Goal: Information Seeking & Learning: Learn about a topic

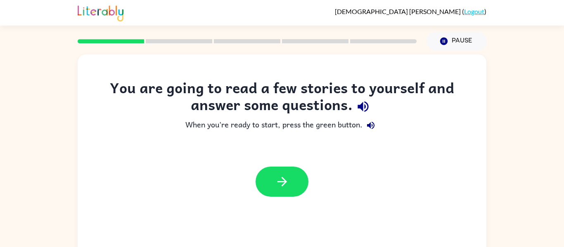
click at [359, 106] on icon "button" at bounding box center [362, 107] width 11 height 11
click at [372, 124] on icon "button" at bounding box center [370, 125] width 7 height 7
click at [284, 189] on icon "button" at bounding box center [282, 182] width 14 height 14
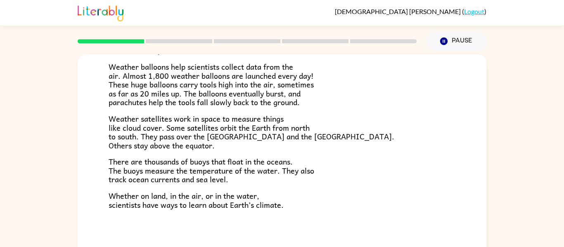
scroll to position [43, 0]
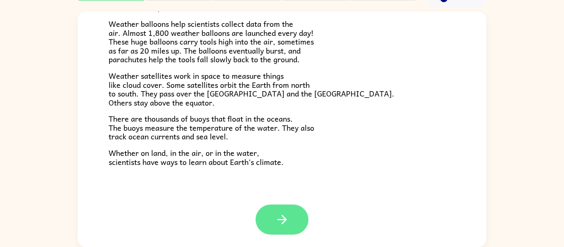
click at [274, 228] on button "button" at bounding box center [282, 220] width 53 height 30
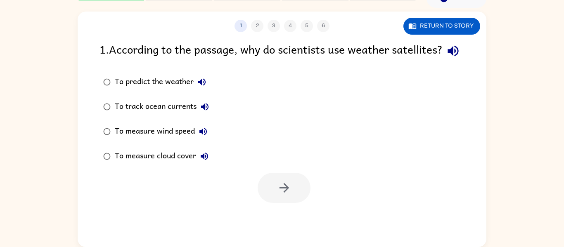
scroll to position [0, 0]
click at [446, 58] on icon "button" at bounding box center [453, 51] width 14 height 14
click at [194, 90] on button "To predict the weather" at bounding box center [202, 82] width 17 height 17
click at [158, 90] on div "To predict the weather" at bounding box center [162, 82] width 95 height 17
click at [277, 195] on icon "button" at bounding box center [284, 188] width 14 height 14
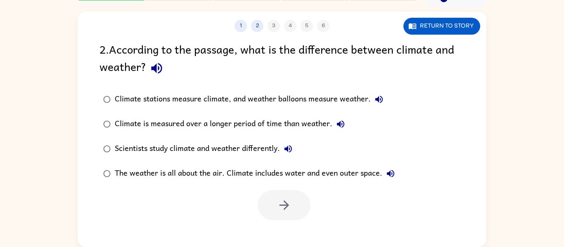
click at [154, 66] on icon "button" at bounding box center [156, 68] width 14 height 14
click at [381, 100] on icon "button" at bounding box center [379, 100] width 10 height 10
click at [339, 125] on icon "button" at bounding box center [340, 124] width 7 height 7
click at [289, 147] on icon "button" at bounding box center [287, 148] width 7 height 7
click at [393, 176] on icon "button" at bounding box center [390, 173] width 7 height 7
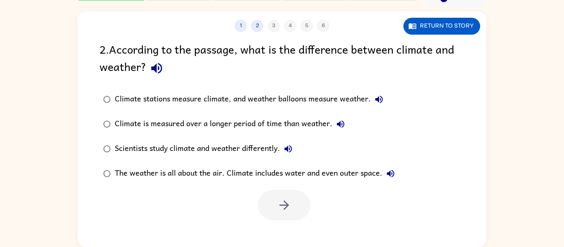
click at [222, 175] on div "The weather is all about the air. Climate includes water and even outer space." at bounding box center [257, 174] width 284 height 17
click at [274, 209] on button "button" at bounding box center [284, 205] width 53 height 30
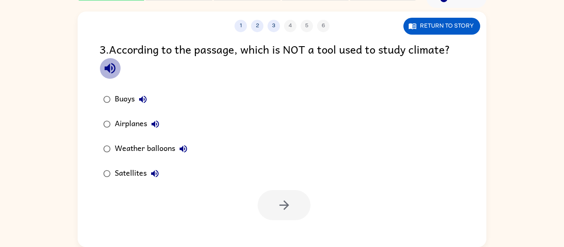
click at [116, 66] on icon "button" at bounding box center [110, 68] width 14 height 14
click at [146, 98] on icon "button" at bounding box center [142, 99] width 7 height 7
click at [157, 123] on icon "button" at bounding box center [155, 124] width 10 height 10
click at [187, 150] on icon "button" at bounding box center [183, 149] width 10 height 10
click at [151, 171] on icon "button" at bounding box center [155, 174] width 10 height 10
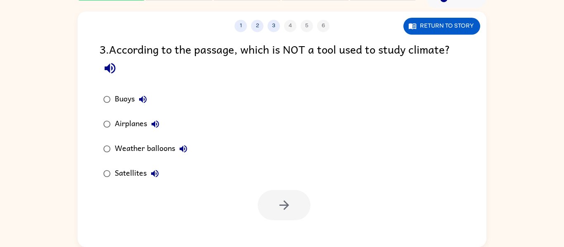
click at [132, 121] on div "Airplanes" at bounding box center [139, 124] width 49 height 17
click at [276, 206] on button "button" at bounding box center [284, 205] width 53 height 30
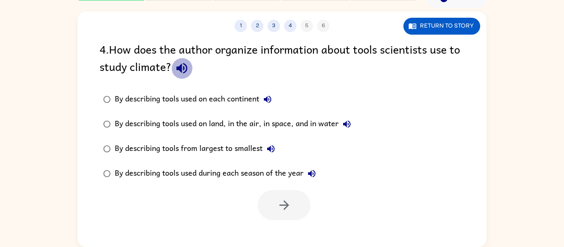
click at [183, 71] on icon "button" at bounding box center [182, 68] width 14 height 14
click at [272, 102] on icon "button" at bounding box center [268, 100] width 10 height 10
click at [350, 125] on icon "button" at bounding box center [347, 124] width 10 height 10
click at [272, 146] on icon "button" at bounding box center [271, 149] width 10 height 10
click at [315, 181] on button "By describing tools used during each season of the year" at bounding box center [311, 174] width 17 height 17
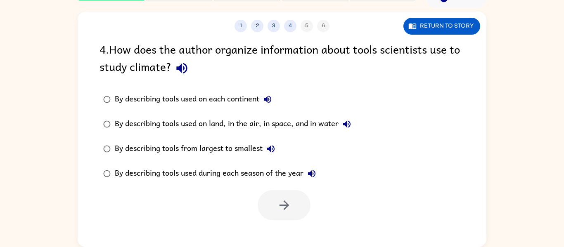
click at [253, 127] on div "By describing tools used on land, in the air, in space, and in water" at bounding box center [235, 124] width 240 height 17
click at [299, 213] on button "button" at bounding box center [284, 205] width 53 height 30
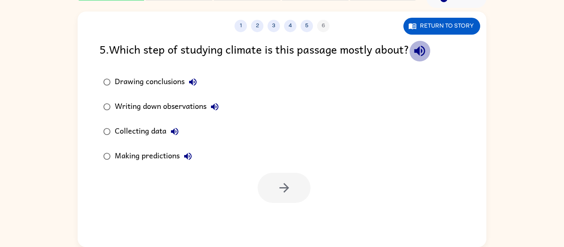
click at [419, 54] on icon "button" at bounding box center [419, 51] width 14 height 14
click at [191, 80] on icon "button" at bounding box center [193, 82] width 10 height 10
click at [219, 104] on icon "button" at bounding box center [215, 107] width 10 height 10
click at [173, 137] on button "Collecting data" at bounding box center [174, 131] width 17 height 17
click at [182, 151] on button "Making predictions" at bounding box center [188, 156] width 17 height 17
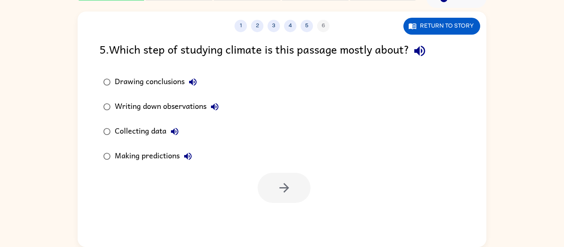
click at [161, 134] on div "Collecting data" at bounding box center [149, 131] width 68 height 17
click at [286, 186] on icon "button" at bounding box center [284, 188] width 14 height 14
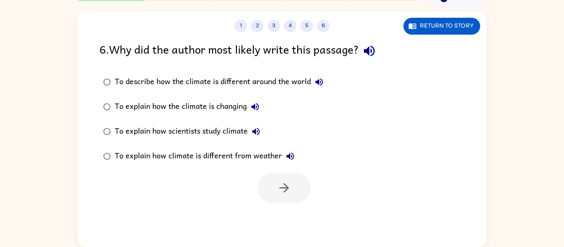
click at [373, 56] on icon "button" at bounding box center [369, 51] width 14 height 14
click at [316, 81] on icon "button" at bounding box center [319, 82] width 10 height 10
click at [269, 82] on div "To describe how the climate is different around the world" at bounding box center [221, 82] width 213 height 17
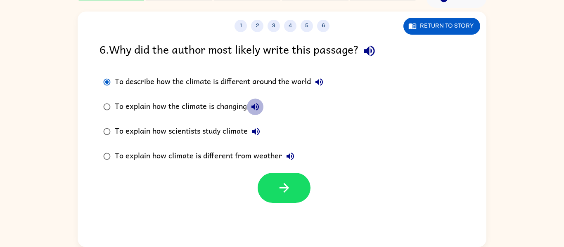
click at [258, 103] on icon "button" at bounding box center [255, 107] width 10 height 10
click at [256, 132] on icon "button" at bounding box center [255, 131] width 7 height 7
click at [290, 156] on icon "button" at bounding box center [289, 156] width 7 height 7
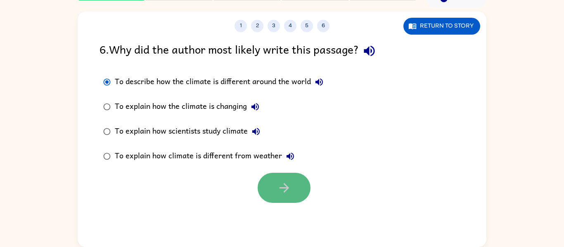
click at [302, 194] on button "button" at bounding box center [284, 188] width 53 height 30
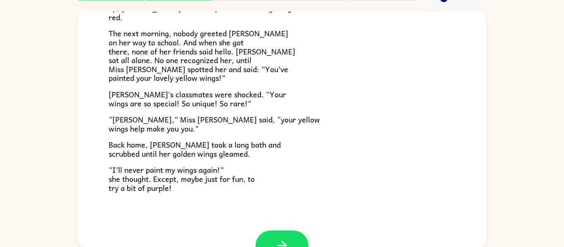
scroll to position [206, 0]
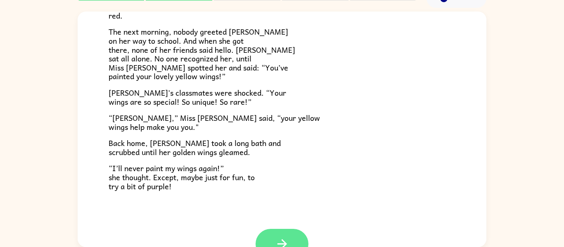
click at [296, 240] on button "button" at bounding box center [282, 244] width 53 height 30
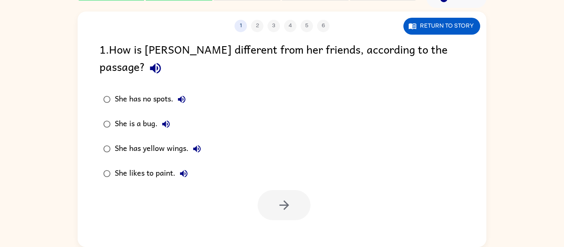
click at [166, 58] on button "button" at bounding box center [155, 68] width 21 height 21
click at [160, 141] on div "She has yellow wings." at bounding box center [160, 149] width 90 height 17
click at [292, 191] on button "button" at bounding box center [284, 205] width 53 height 30
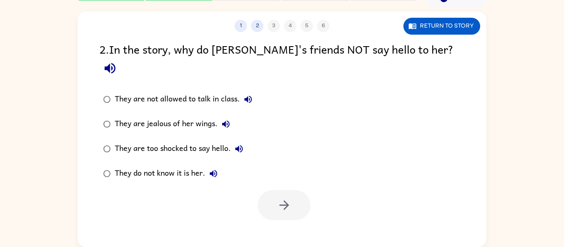
click at [115, 63] on icon "button" at bounding box center [109, 68] width 11 height 11
click at [211, 169] on icon "button" at bounding box center [213, 174] width 10 height 10
click at [164, 166] on div "They do not know it is her." at bounding box center [168, 174] width 107 height 17
drag, startPoint x: 300, startPoint y: 187, endPoint x: 301, endPoint y: 191, distance: 4.2
click at [301, 191] on button "button" at bounding box center [284, 205] width 53 height 30
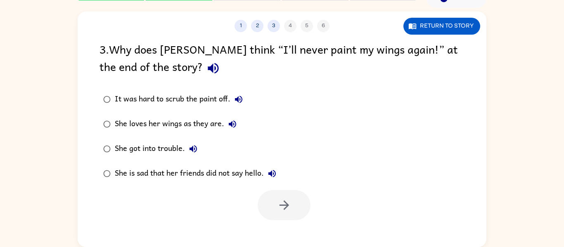
click at [208, 69] on icon "button" at bounding box center [213, 68] width 11 height 11
click at [225, 171] on div "She is sad that her friends did not say hello." at bounding box center [198, 174] width 166 height 17
click at [275, 201] on button "button" at bounding box center [284, 205] width 53 height 30
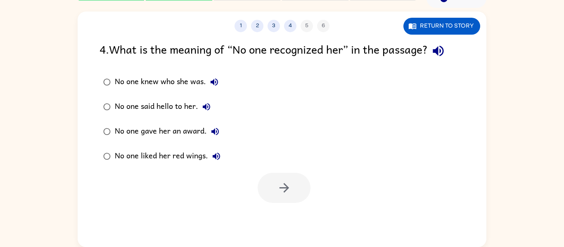
click at [445, 46] on icon "button" at bounding box center [438, 51] width 14 height 14
click at [170, 72] on label "No one knew who she was." at bounding box center [162, 82] width 134 height 25
click at [289, 187] on icon "button" at bounding box center [284, 188] width 14 height 14
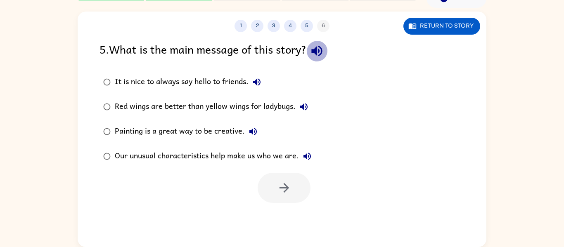
click at [318, 47] on icon "button" at bounding box center [317, 51] width 14 height 14
click at [266, 157] on div "Our unusual characteristics help make us who we are." at bounding box center [215, 156] width 201 height 17
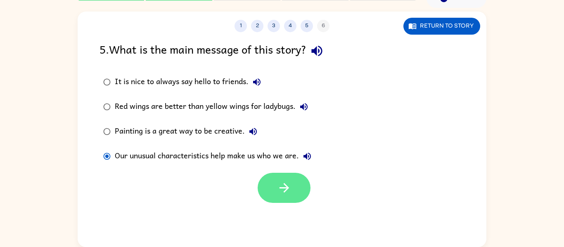
click at [289, 185] on icon "button" at bounding box center [284, 188] width 14 height 14
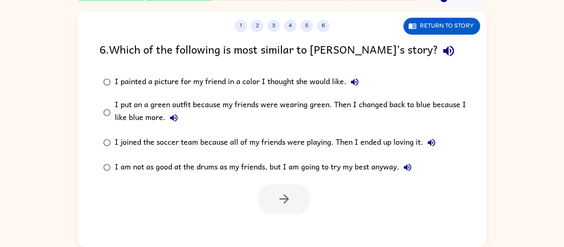
click at [441, 52] on icon "button" at bounding box center [448, 51] width 14 height 14
click at [149, 113] on div "I put on a green outfit because my friends were wearing green. Then I changed b…" at bounding box center [295, 113] width 361 height 28
click at [282, 200] on icon "button" at bounding box center [284, 199] width 14 height 14
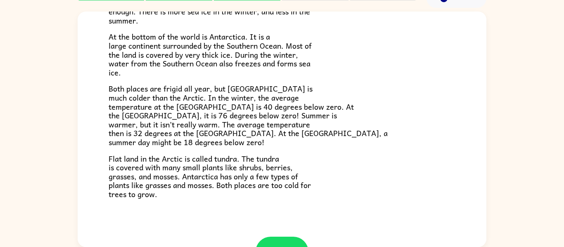
scroll to position [174, 0]
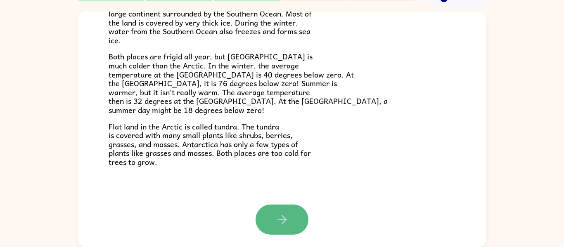
click at [282, 210] on button "button" at bounding box center [282, 220] width 53 height 30
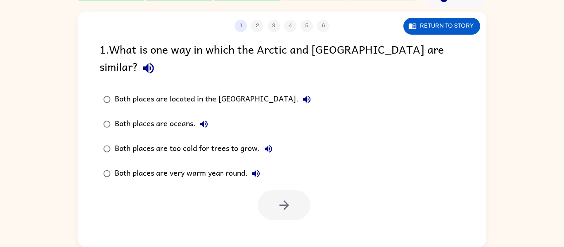
click at [159, 58] on button "button" at bounding box center [148, 68] width 21 height 21
click at [193, 91] on div "Both places are located in the [GEOGRAPHIC_DATA]." at bounding box center [215, 99] width 200 height 17
click at [288, 198] on icon "button" at bounding box center [284, 205] width 14 height 14
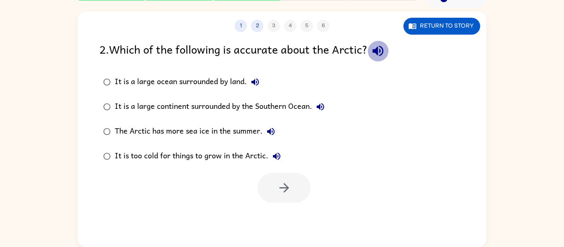
click at [385, 54] on icon "button" at bounding box center [378, 51] width 14 height 14
click at [205, 149] on div "It is too cold for things to grow in the Arctic." at bounding box center [200, 156] width 170 height 17
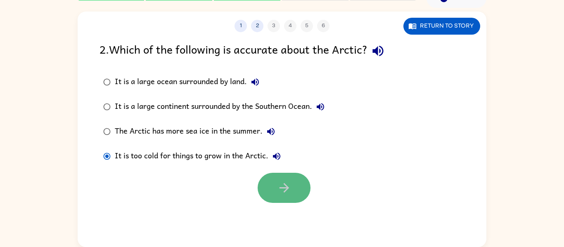
click at [274, 185] on button "button" at bounding box center [284, 188] width 53 height 30
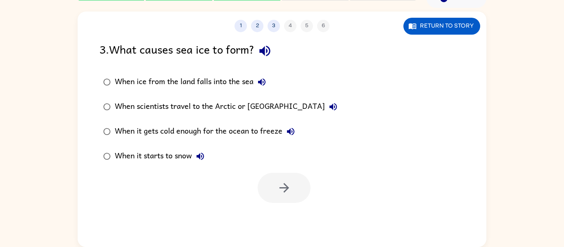
click at [272, 47] on icon "button" at bounding box center [265, 51] width 14 height 14
click at [259, 80] on icon "button" at bounding box center [262, 82] width 10 height 10
click at [328, 104] on icon "button" at bounding box center [333, 107] width 10 height 10
click at [289, 130] on icon "button" at bounding box center [290, 131] width 7 height 7
click at [195, 155] on button "When it starts to snow" at bounding box center [200, 156] width 17 height 17
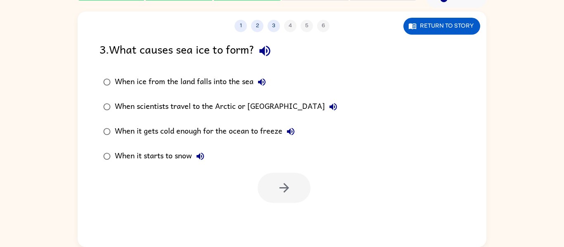
click at [328, 103] on icon "button" at bounding box center [333, 107] width 10 height 10
click at [208, 132] on div "When it gets cold enough for the ocean to freeze" at bounding box center [207, 131] width 184 height 17
click at [294, 181] on button "button" at bounding box center [284, 188] width 53 height 30
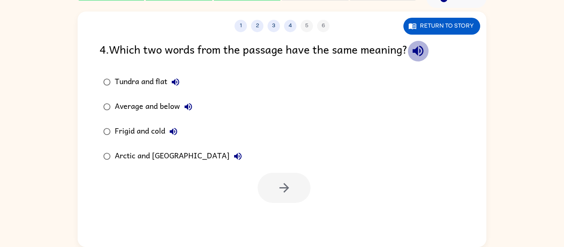
click at [422, 45] on icon "button" at bounding box center [418, 51] width 14 height 14
click at [177, 82] on icon "button" at bounding box center [175, 82] width 10 height 10
click at [178, 85] on icon "button" at bounding box center [175, 81] width 7 height 7
click at [173, 125] on button "Frigid and cold" at bounding box center [173, 131] width 17 height 17
click at [188, 104] on icon "button" at bounding box center [188, 107] width 10 height 10
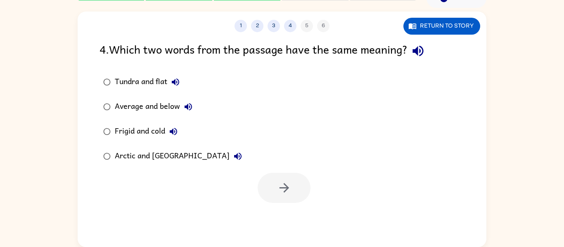
click at [234, 157] on icon "button" at bounding box center [237, 156] width 7 height 7
click at [194, 105] on button "Average and below" at bounding box center [188, 107] width 17 height 17
click at [163, 109] on div "Average and below" at bounding box center [156, 107] width 82 height 17
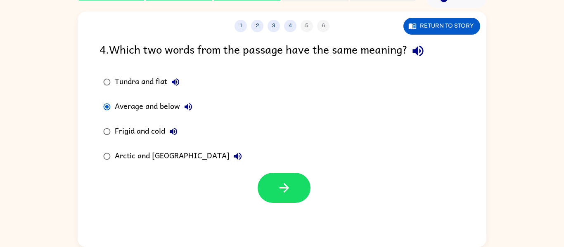
click at [167, 153] on div "Arctic and [GEOGRAPHIC_DATA]" at bounding box center [180, 156] width 131 height 17
click at [158, 99] on div "Average and below" at bounding box center [156, 107] width 82 height 17
click at [185, 153] on div "Arctic and [GEOGRAPHIC_DATA]" at bounding box center [180, 156] width 131 height 17
click at [138, 130] on div "Frigid and cold" at bounding box center [148, 131] width 67 height 17
click at [267, 182] on button "button" at bounding box center [284, 188] width 53 height 30
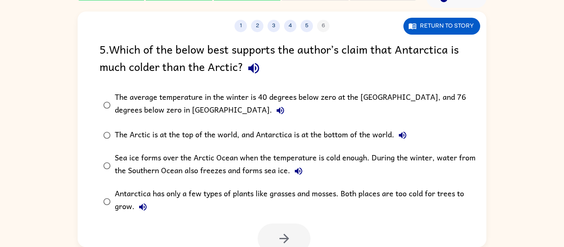
click at [257, 71] on icon "button" at bounding box center [253, 68] width 11 height 11
click at [272, 112] on button "The average temperature in the winter is 40 degrees below zero at the [GEOGRAPH…" at bounding box center [280, 110] width 17 height 17
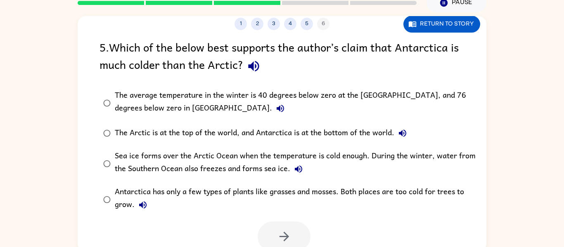
scroll to position [38, 0]
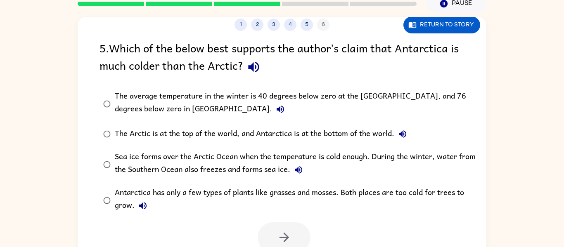
click at [401, 135] on icon "button" at bounding box center [402, 133] width 7 height 7
click at [296, 170] on icon "button" at bounding box center [298, 169] width 7 height 7
click at [146, 203] on icon "button" at bounding box center [143, 206] width 10 height 10
click at [272, 157] on div "Sea ice forms over the Arctic Ocean when the temperature is cold enough. During…" at bounding box center [295, 165] width 361 height 28
click at [225, 99] on div "The average temperature in the winter is 40 degrees below zero at the [GEOGRAPH…" at bounding box center [295, 104] width 361 height 28
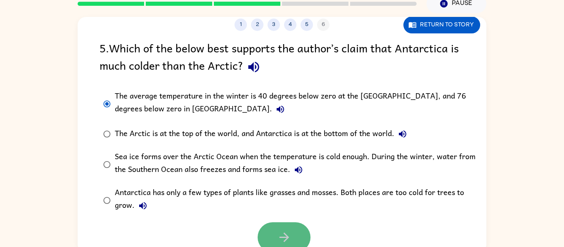
click at [282, 236] on icon "button" at bounding box center [284, 237] width 14 height 14
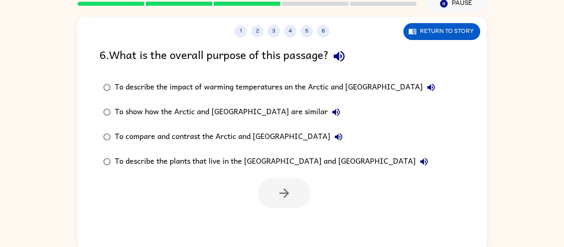
click at [342, 54] on icon "button" at bounding box center [339, 56] width 11 height 11
click at [426, 84] on icon "button" at bounding box center [431, 88] width 10 height 10
click at [331, 112] on icon "button" at bounding box center [336, 112] width 10 height 10
click at [334, 132] on icon "button" at bounding box center [339, 137] width 10 height 10
click at [419, 161] on icon "button" at bounding box center [424, 162] width 10 height 10
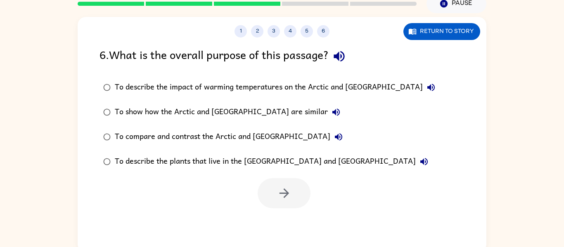
click at [419, 161] on icon "button" at bounding box center [424, 162] width 10 height 10
click at [334, 134] on icon "button" at bounding box center [339, 137] width 10 height 10
click at [331, 109] on icon "button" at bounding box center [336, 112] width 10 height 10
click at [423, 84] on button "To describe the impact of warming temperatures on the Arctic and [GEOGRAPHIC_DA…" at bounding box center [431, 87] width 17 height 17
click at [255, 132] on div "To compare and contrast the Arctic and [GEOGRAPHIC_DATA]" at bounding box center [231, 137] width 232 height 17
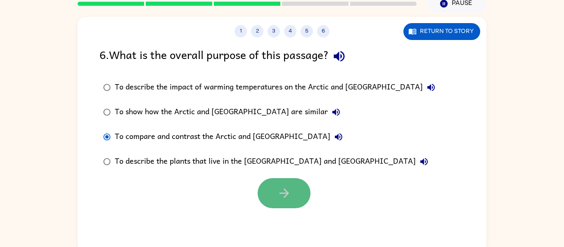
click at [286, 201] on button "button" at bounding box center [284, 193] width 53 height 30
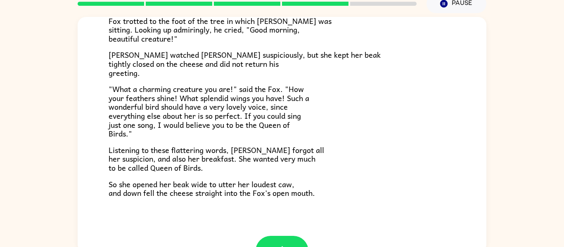
scroll to position [162, 0]
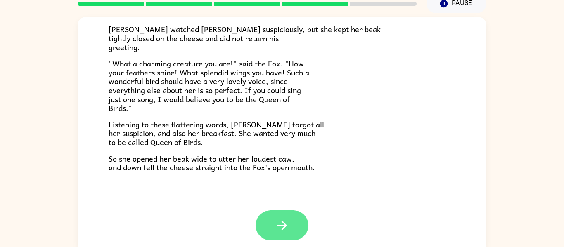
click at [298, 226] on button "button" at bounding box center [282, 226] width 53 height 30
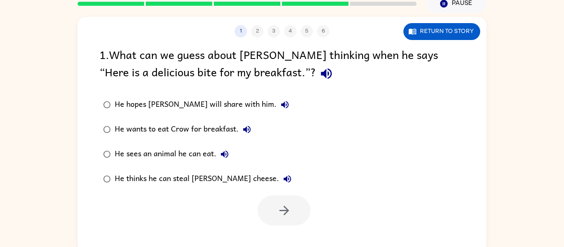
scroll to position [0, 0]
click at [319, 68] on icon "button" at bounding box center [326, 73] width 14 height 14
click at [196, 128] on div "He wants to eat Crow for breakfast." at bounding box center [185, 129] width 140 height 17
click at [286, 210] on icon "button" at bounding box center [284, 211] width 14 height 14
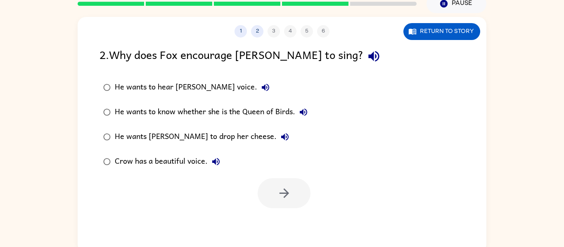
click at [317, 39] on div "1 2 3 4 5 6 Return to story 2 . Why does Fox encourage [PERSON_NAME] to sing? H…" at bounding box center [282, 135] width 409 height 236
click at [367, 56] on icon "button" at bounding box center [374, 56] width 14 height 14
click at [257, 82] on button "He wants to hear [PERSON_NAME] voice." at bounding box center [265, 87] width 17 height 17
click at [308, 111] on icon "button" at bounding box center [303, 112] width 10 height 10
click at [277, 130] on button "He wants [PERSON_NAME] to drop her cheese." at bounding box center [285, 137] width 17 height 17
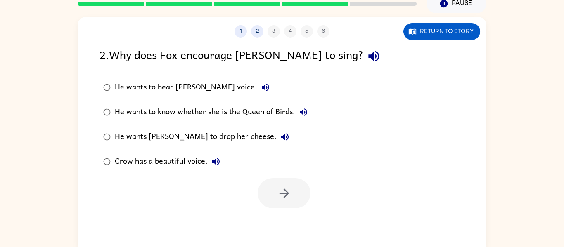
click at [220, 163] on icon "button" at bounding box center [216, 162] width 10 height 10
click at [221, 138] on div "He wants [PERSON_NAME] to drop her cheese." at bounding box center [204, 137] width 178 height 17
click at [286, 191] on icon "button" at bounding box center [284, 193] width 14 height 14
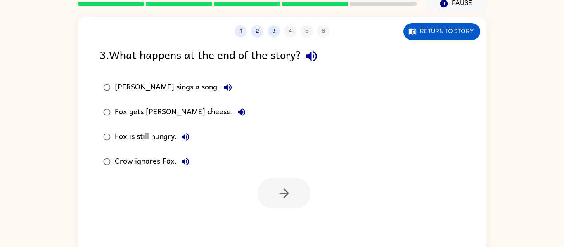
click at [315, 57] on icon "button" at bounding box center [311, 56] width 11 height 11
click at [224, 87] on icon "button" at bounding box center [227, 87] width 7 height 7
click at [237, 112] on icon "button" at bounding box center [242, 112] width 10 height 10
click at [417, 33] on button "Return to story" at bounding box center [441, 31] width 77 height 17
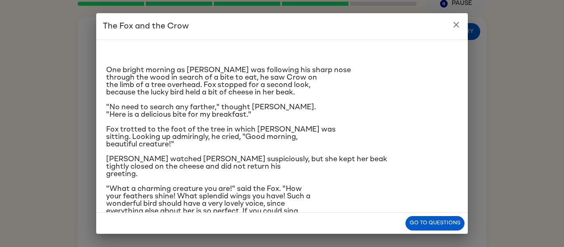
scroll to position [83, 0]
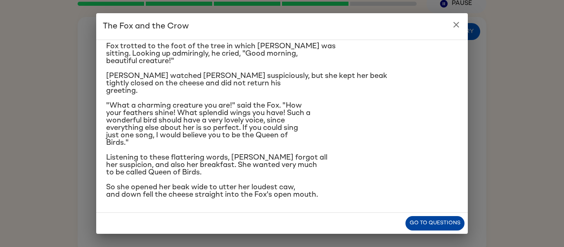
click at [437, 223] on button "Go to questions" at bounding box center [434, 223] width 59 height 14
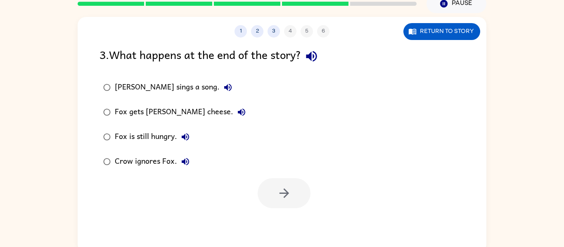
click at [186, 140] on icon "button" at bounding box center [185, 137] width 10 height 10
click at [185, 111] on div "Fox gets [PERSON_NAME] cheese." at bounding box center [182, 112] width 135 height 17
click at [280, 200] on icon "button" at bounding box center [284, 193] width 14 height 14
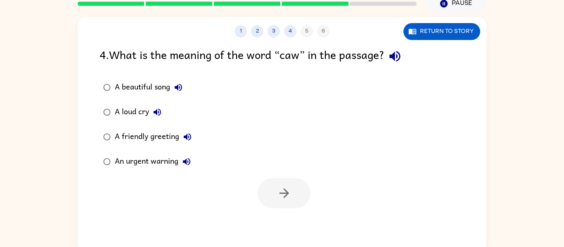
click at [397, 59] on icon "button" at bounding box center [394, 56] width 11 height 11
click at [126, 116] on div "A loud cry" at bounding box center [140, 112] width 51 height 17
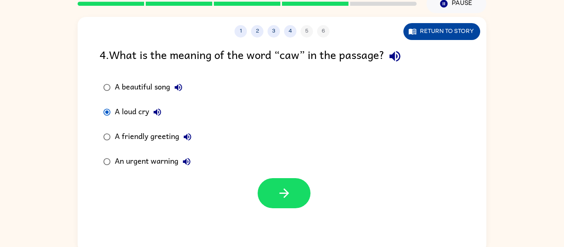
click at [471, 35] on button "Return to story" at bounding box center [441, 31] width 77 height 17
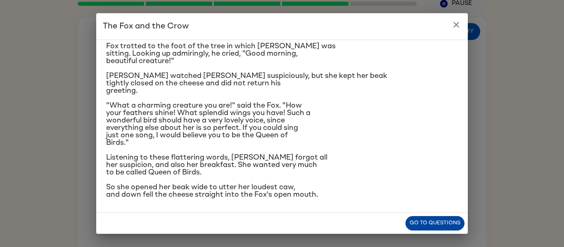
click at [431, 222] on button "Go to questions" at bounding box center [434, 223] width 59 height 14
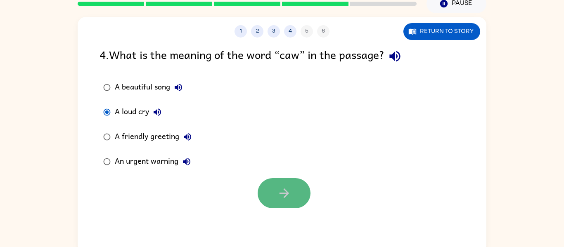
click at [289, 184] on button "button" at bounding box center [284, 193] width 53 height 30
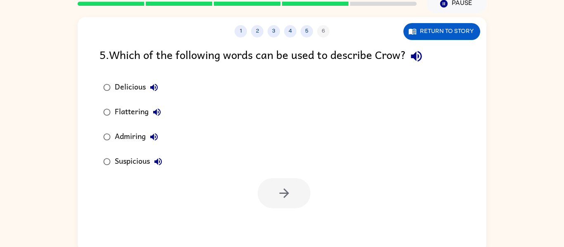
click at [423, 62] on icon "button" at bounding box center [416, 56] width 14 height 14
click at [158, 92] on icon "button" at bounding box center [154, 88] width 10 height 10
click at [160, 113] on icon "button" at bounding box center [156, 112] width 7 height 7
click at [157, 136] on icon "button" at bounding box center [153, 136] width 7 height 7
click at [161, 166] on icon "button" at bounding box center [158, 162] width 10 height 10
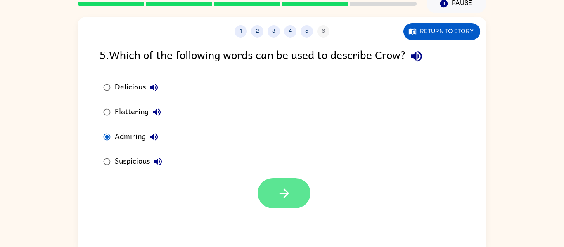
click at [292, 195] on button "button" at bounding box center [284, 193] width 53 height 30
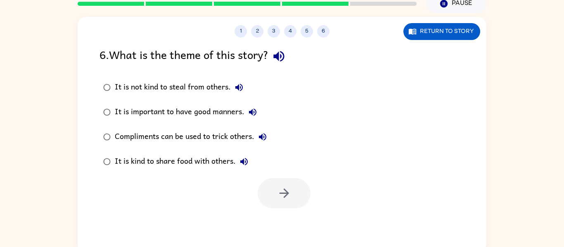
click at [283, 58] on icon "button" at bounding box center [279, 56] width 14 height 14
click at [234, 86] on icon "button" at bounding box center [239, 88] width 10 height 10
click at [256, 111] on icon "button" at bounding box center [253, 112] width 10 height 10
click at [261, 135] on icon "button" at bounding box center [263, 137] width 10 height 10
click at [241, 159] on icon "button" at bounding box center [244, 162] width 10 height 10
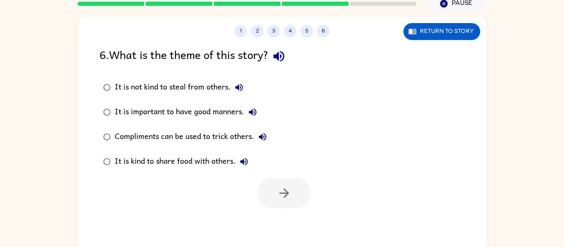
click at [168, 86] on div "It is not kind to steal from others." at bounding box center [181, 87] width 133 height 17
click at [267, 188] on button "button" at bounding box center [284, 193] width 53 height 30
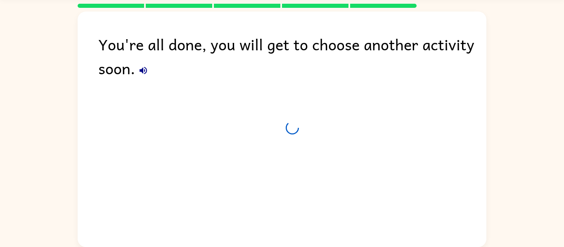
scroll to position [28, 0]
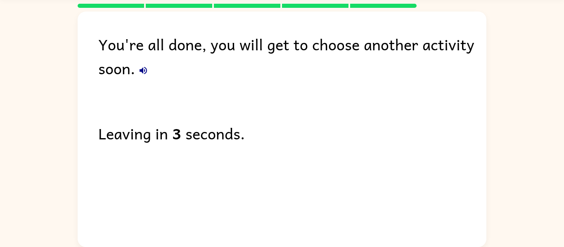
click at [144, 69] on icon "button" at bounding box center [143, 71] width 10 height 10
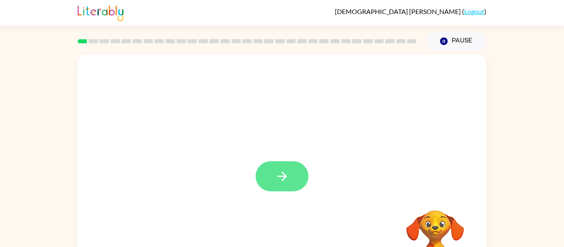
click at [285, 187] on button "button" at bounding box center [282, 176] width 53 height 30
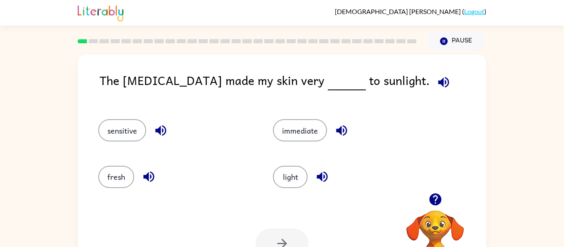
click at [436, 76] on icon "button" at bounding box center [443, 82] width 14 height 14
click at [115, 138] on button "sensitive" at bounding box center [122, 130] width 48 height 22
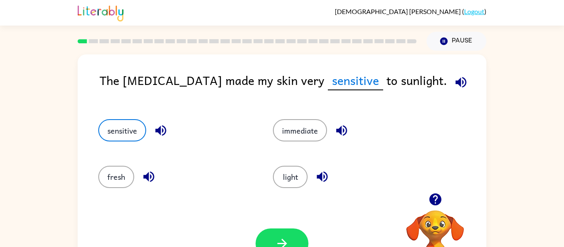
click at [437, 199] on icon "button" at bounding box center [435, 200] width 12 height 12
click at [276, 240] on icon "button" at bounding box center [282, 244] width 14 height 14
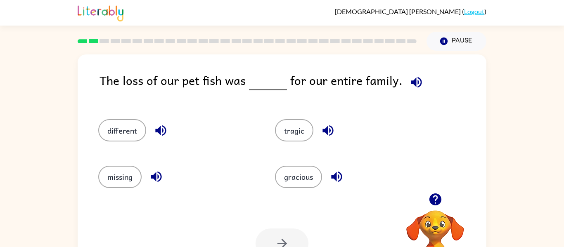
click at [413, 83] on icon "button" at bounding box center [416, 82] width 14 height 14
click at [284, 135] on button "tragic" at bounding box center [294, 130] width 38 height 22
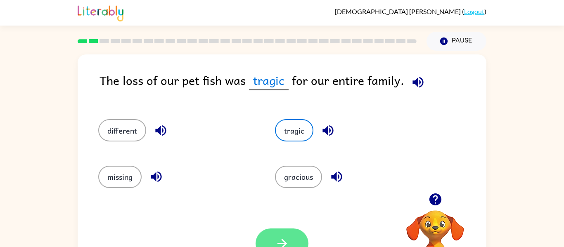
click at [292, 234] on button "button" at bounding box center [282, 244] width 53 height 30
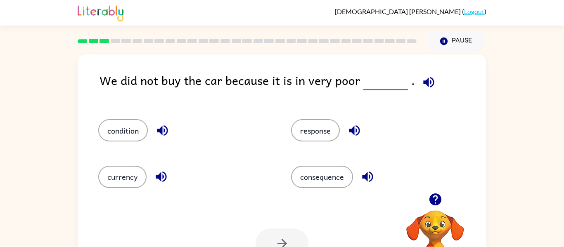
click at [430, 78] on icon "button" at bounding box center [428, 82] width 14 height 14
click at [142, 136] on button "condition" at bounding box center [123, 130] width 50 height 22
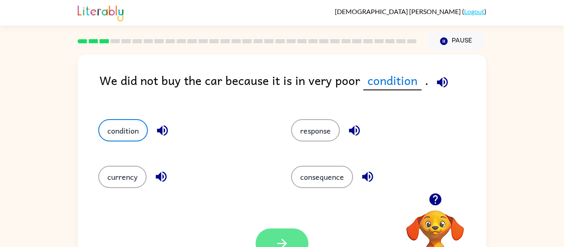
click at [264, 241] on button "button" at bounding box center [282, 244] width 53 height 30
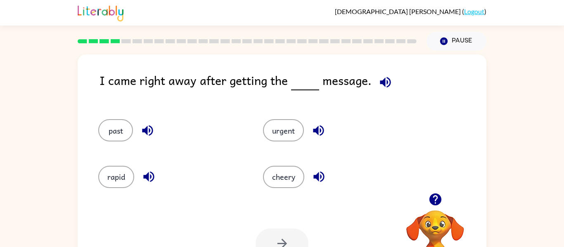
click at [380, 84] on icon "button" at bounding box center [385, 82] width 11 height 11
click at [289, 133] on button "urgent" at bounding box center [283, 130] width 41 height 22
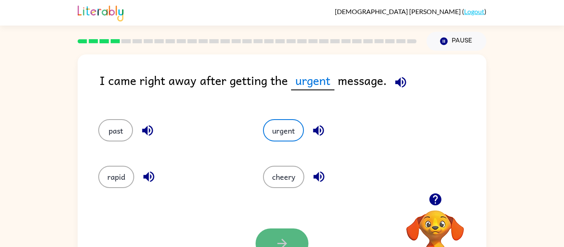
click at [283, 237] on icon "button" at bounding box center [282, 244] width 14 height 14
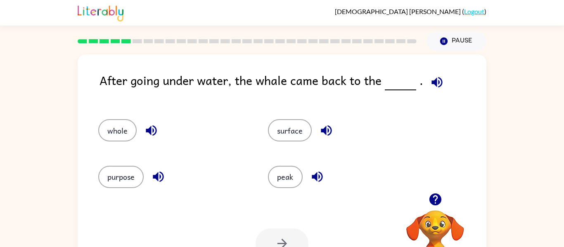
click at [435, 84] on icon "button" at bounding box center [437, 82] width 14 height 14
click at [293, 134] on button "surface" at bounding box center [290, 130] width 44 height 22
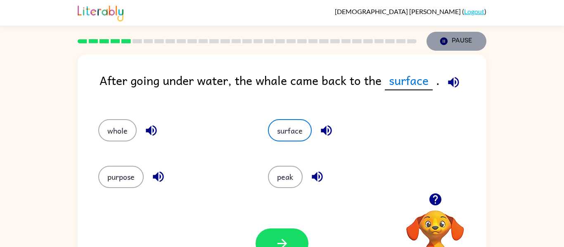
click at [448, 39] on button "Pause Pause" at bounding box center [456, 41] width 60 height 19
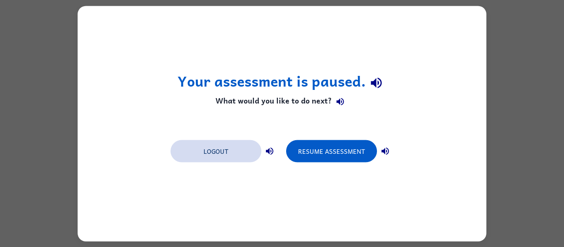
click at [233, 150] on button "Logout" at bounding box center [215, 151] width 91 height 22
